Goal: Task Accomplishment & Management: Use online tool/utility

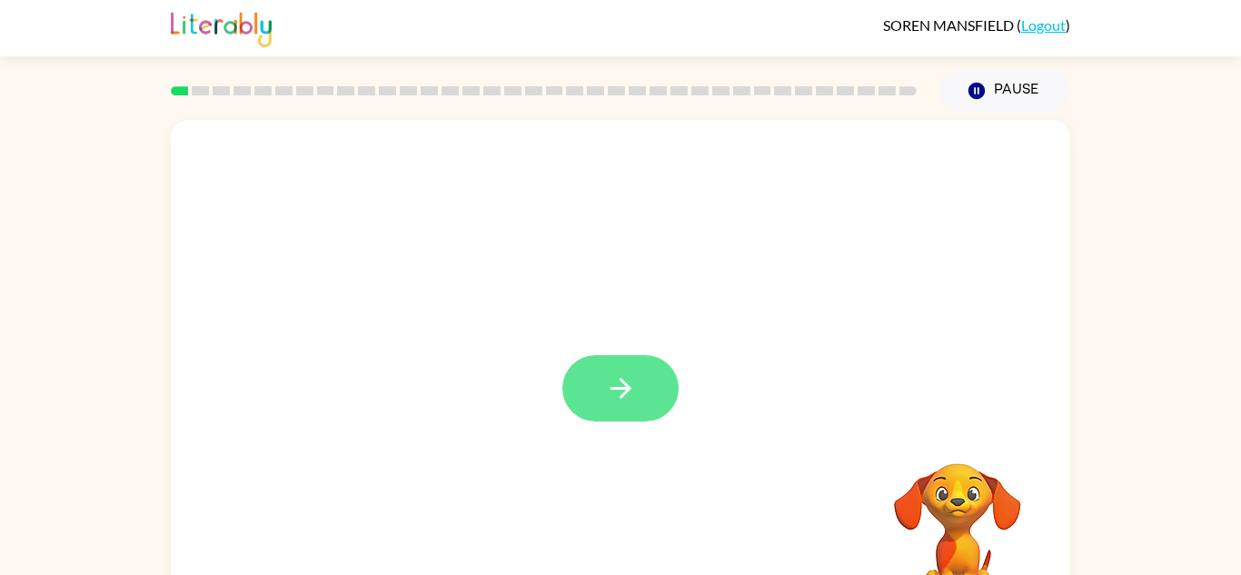
click at [634, 371] on button "button" at bounding box center [620, 388] width 116 height 66
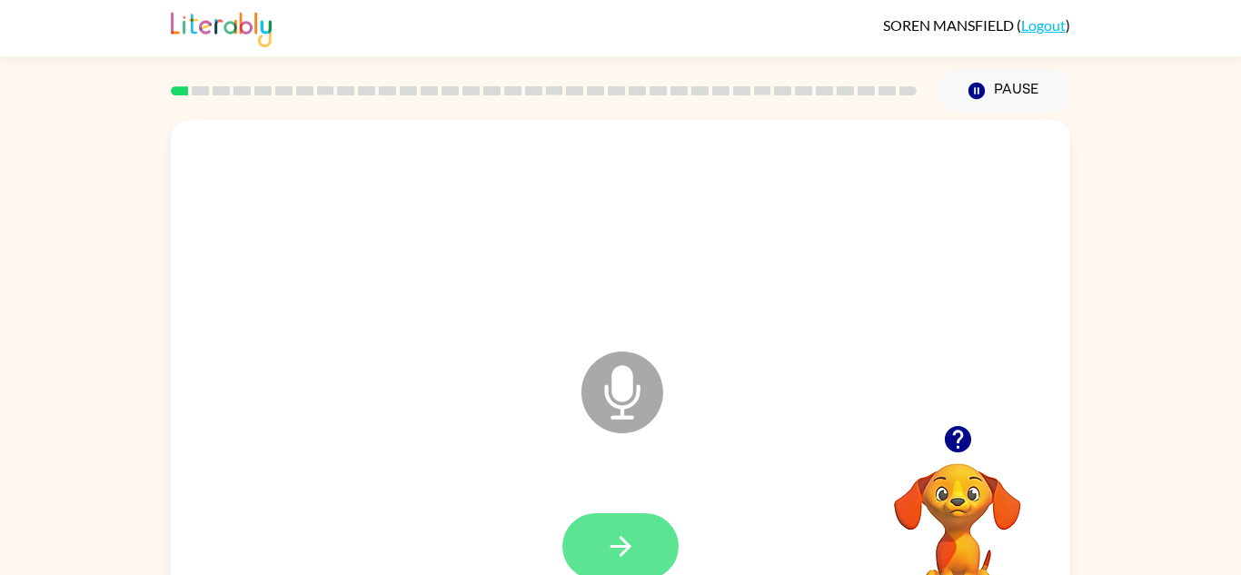
click at [606, 542] on icon "button" at bounding box center [621, 547] width 32 height 32
click at [627, 548] on icon "button" at bounding box center [620, 546] width 21 height 21
click at [638, 544] on button "button" at bounding box center [620, 546] width 116 height 66
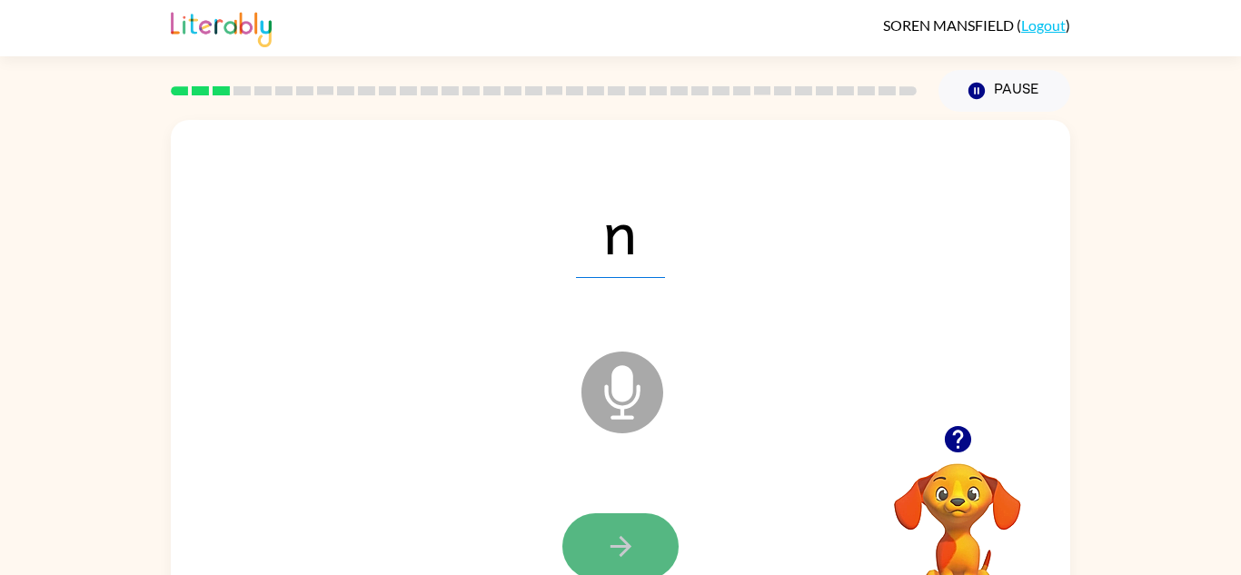
click at [636, 531] on icon "button" at bounding box center [621, 547] width 32 height 32
click at [629, 550] on icon "button" at bounding box center [621, 547] width 32 height 32
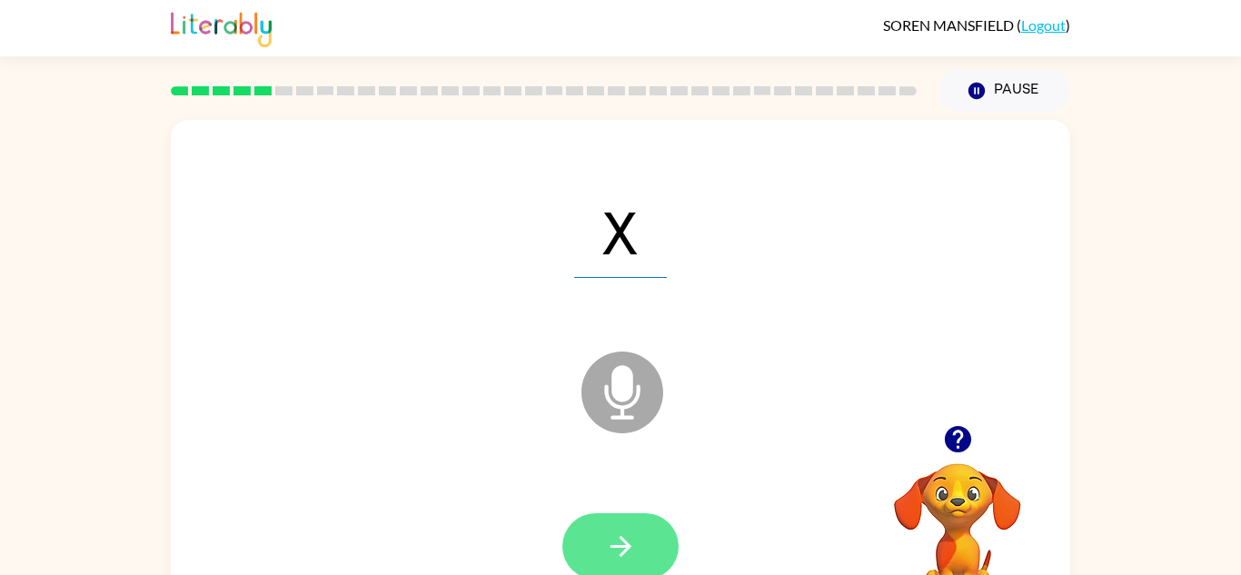
click at [637, 533] on button "button" at bounding box center [620, 546] width 116 height 66
click at [631, 521] on button "button" at bounding box center [620, 546] width 116 height 66
click at [602, 540] on button "button" at bounding box center [620, 546] width 116 height 66
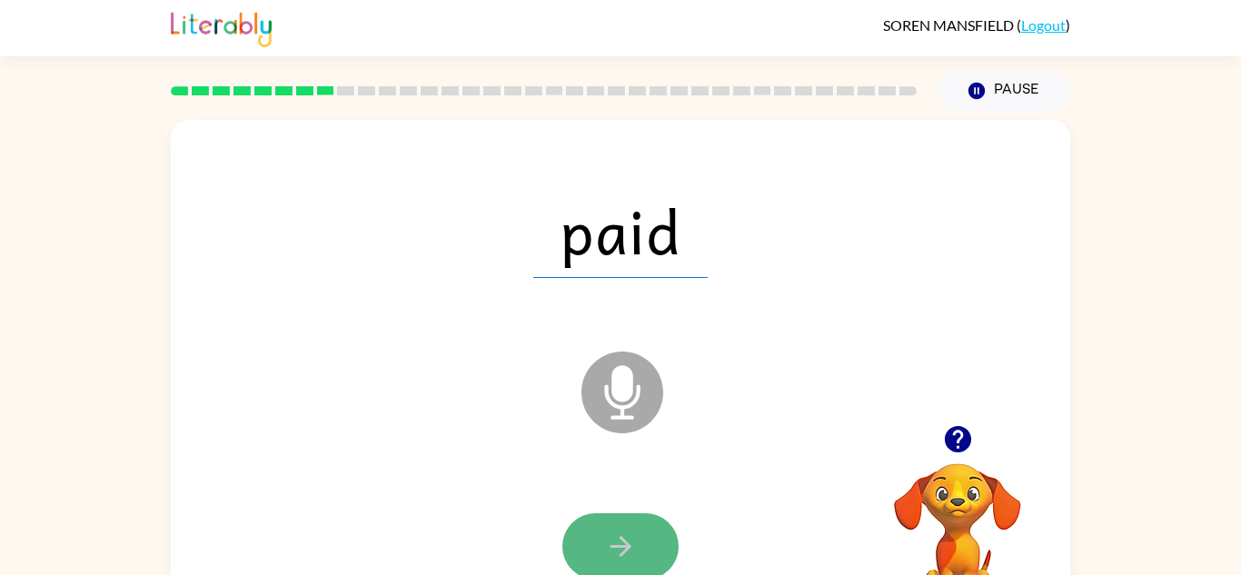
click at [632, 542] on icon "button" at bounding box center [621, 547] width 32 height 32
click at [648, 561] on button "button" at bounding box center [620, 546] width 116 height 66
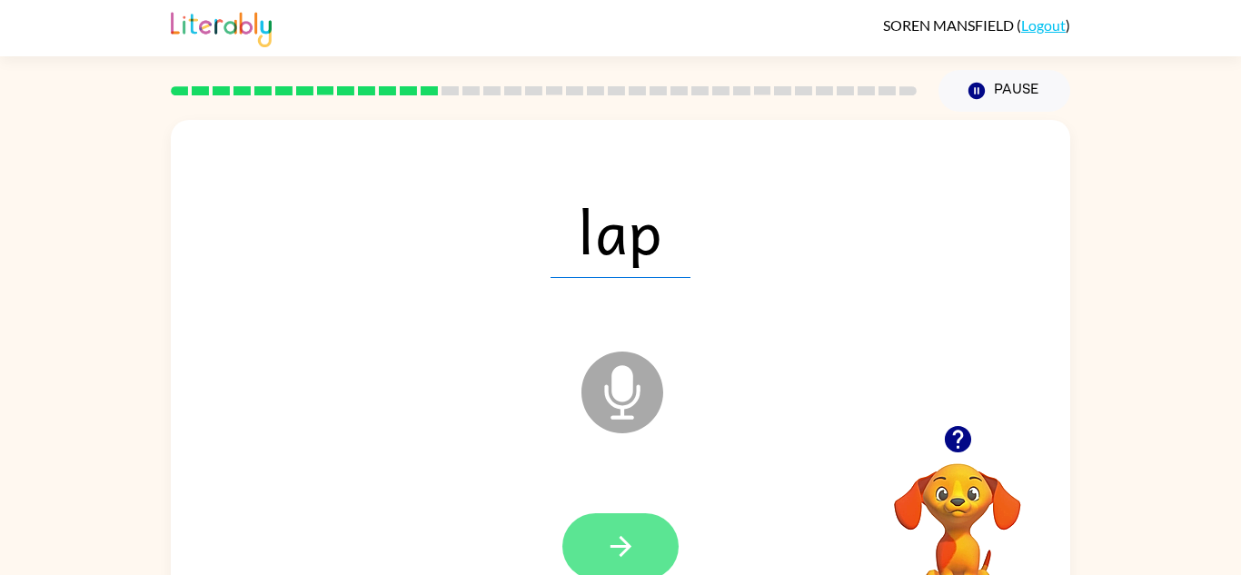
click at [636, 536] on icon "button" at bounding box center [621, 547] width 32 height 32
click at [650, 531] on button "button" at bounding box center [620, 546] width 116 height 66
click at [625, 541] on icon "button" at bounding box center [620, 546] width 21 height 21
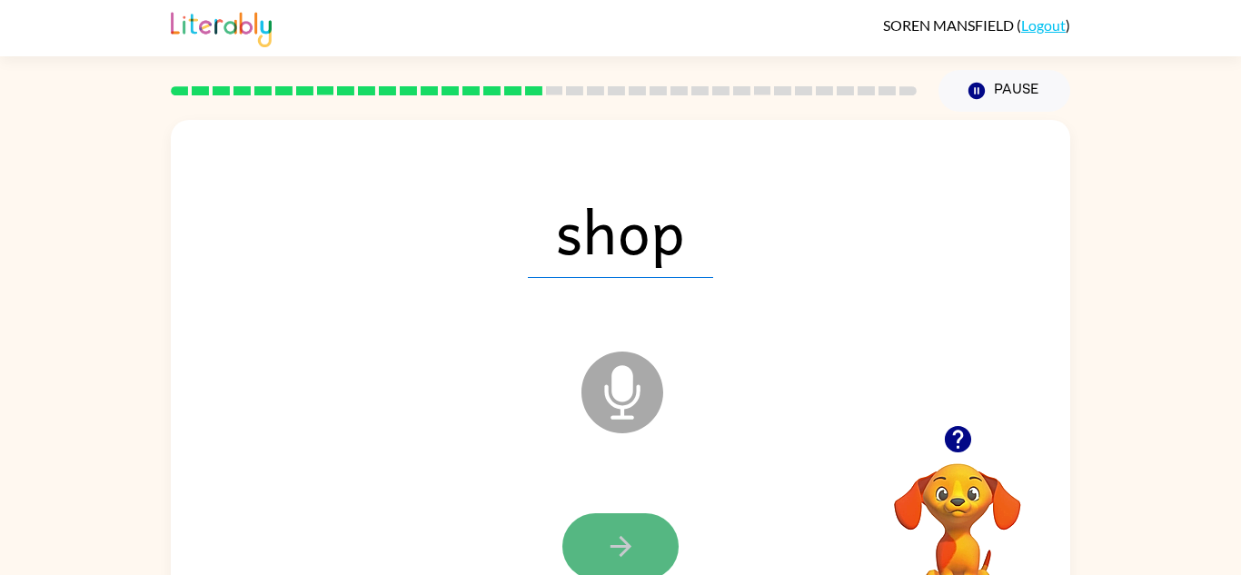
click at [660, 538] on button "button" at bounding box center [620, 546] width 116 height 66
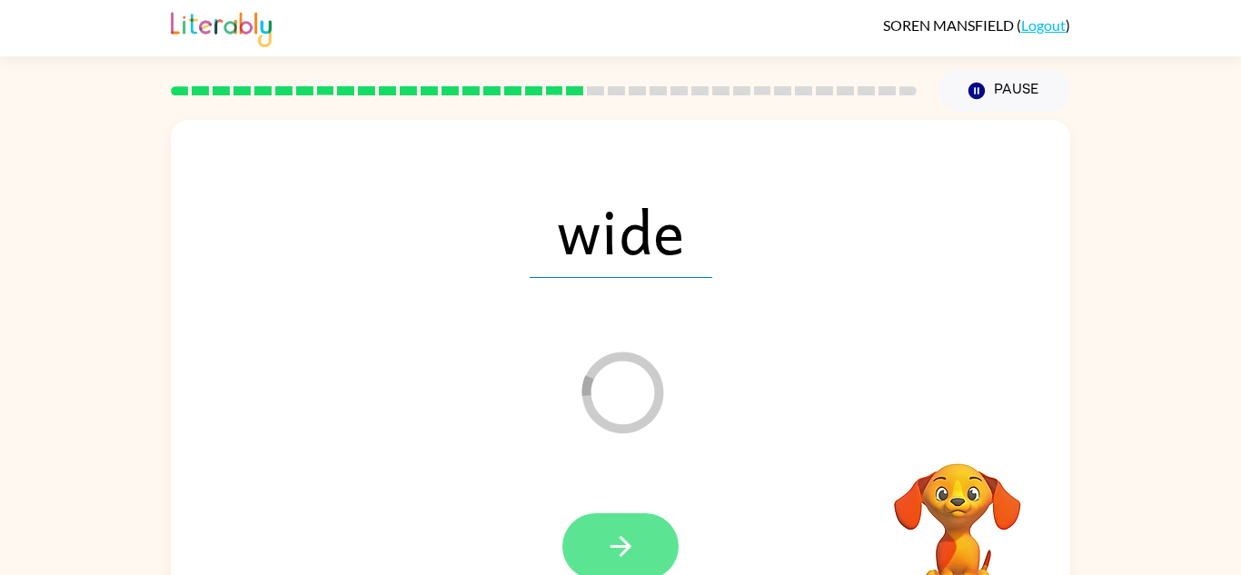
click at [612, 546] on icon "button" at bounding box center [620, 546] width 21 height 21
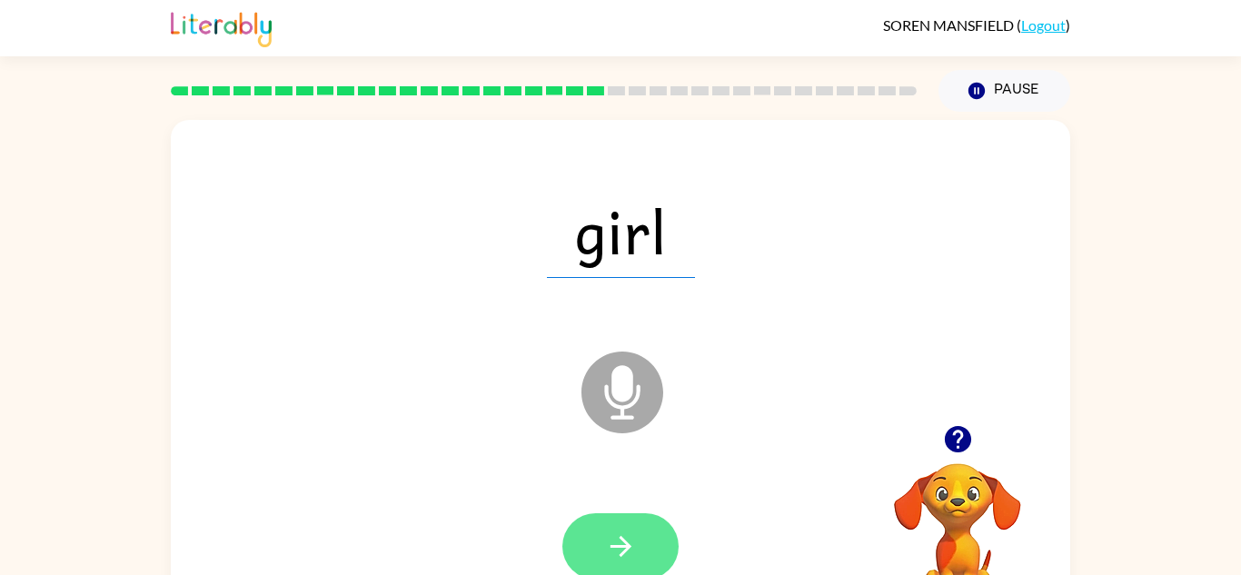
click at [630, 536] on icon "button" at bounding box center [621, 547] width 32 height 32
click at [619, 551] on icon "button" at bounding box center [621, 547] width 32 height 32
click at [634, 545] on icon "button" at bounding box center [621, 547] width 32 height 32
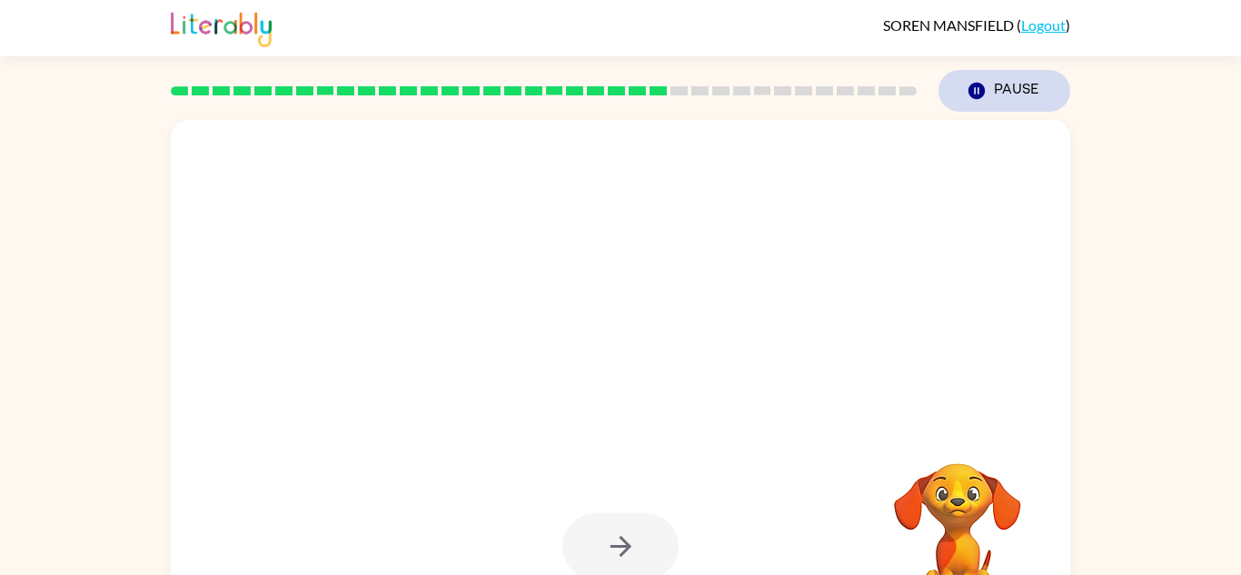
click at [983, 95] on icon "button" at bounding box center [976, 91] width 16 height 16
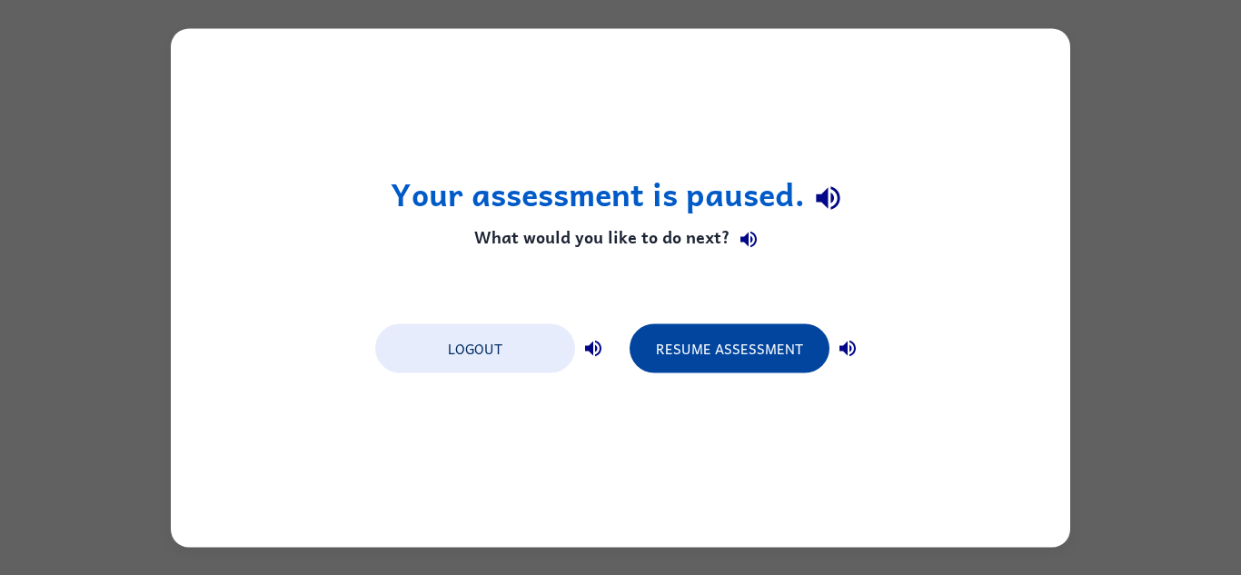
click at [756, 359] on button "Resume Assessment" at bounding box center [730, 347] width 200 height 49
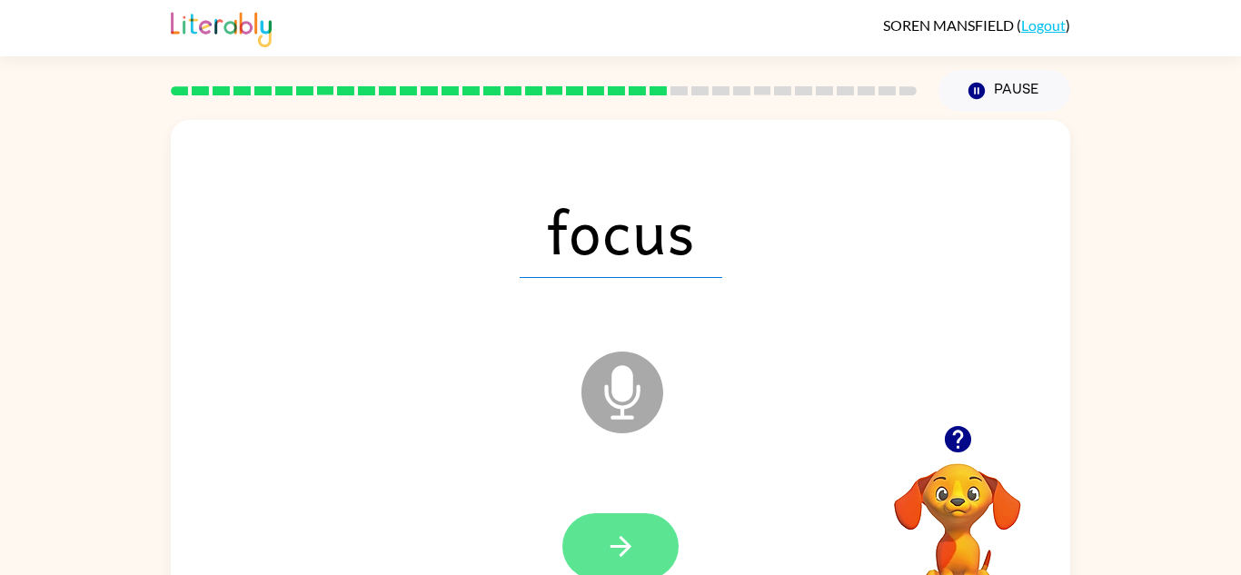
click at [600, 545] on button "button" at bounding box center [620, 546] width 116 height 66
click at [629, 549] on icon "button" at bounding box center [620, 546] width 21 height 21
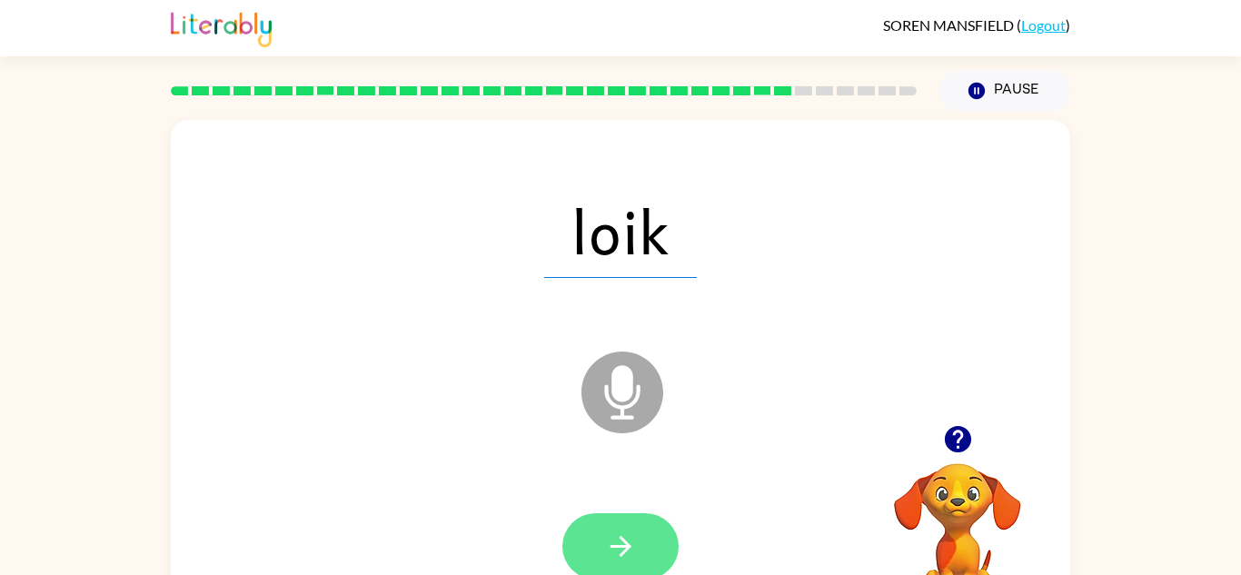
click at [615, 541] on icon "button" at bounding box center [621, 547] width 32 height 32
click at [617, 551] on icon "button" at bounding box center [621, 547] width 32 height 32
click at [634, 544] on icon "button" at bounding box center [621, 547] width 32 height 32
click at [620, 537] on icon "button" at bounding box center [620, 546] width 21 height 21
click at [655, 548] on button "button" at bounding box center [620, 546] width 116 height 66
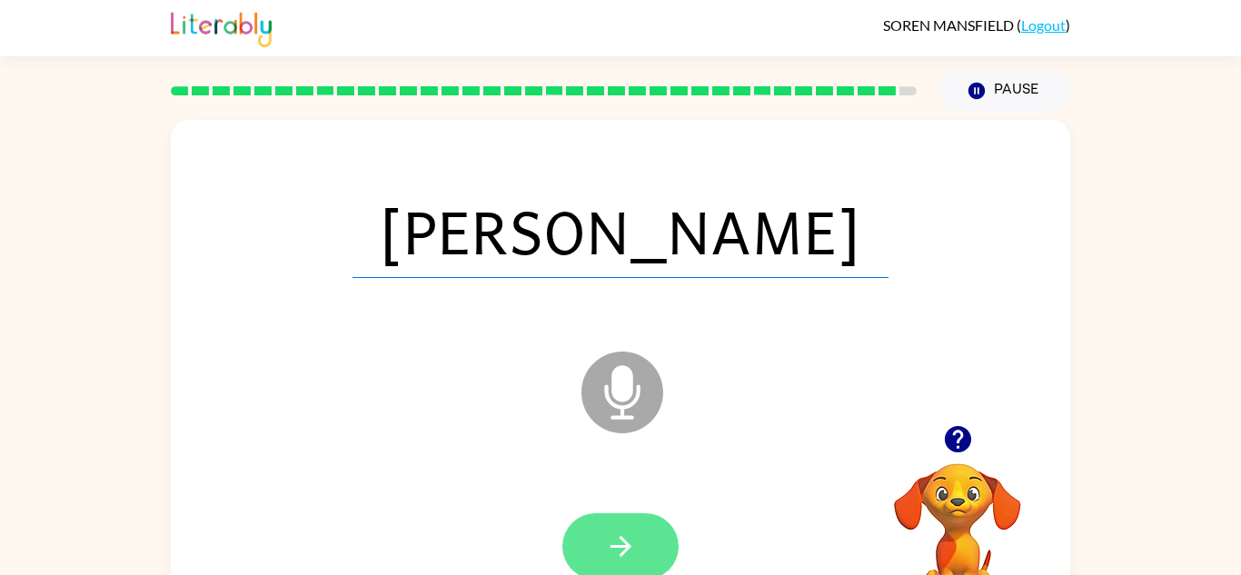
click at [619, 556] on icon "button" at bounding box center [621, 547] width 32 height 32
